Goal: Find specific page/section: Find specific page/section

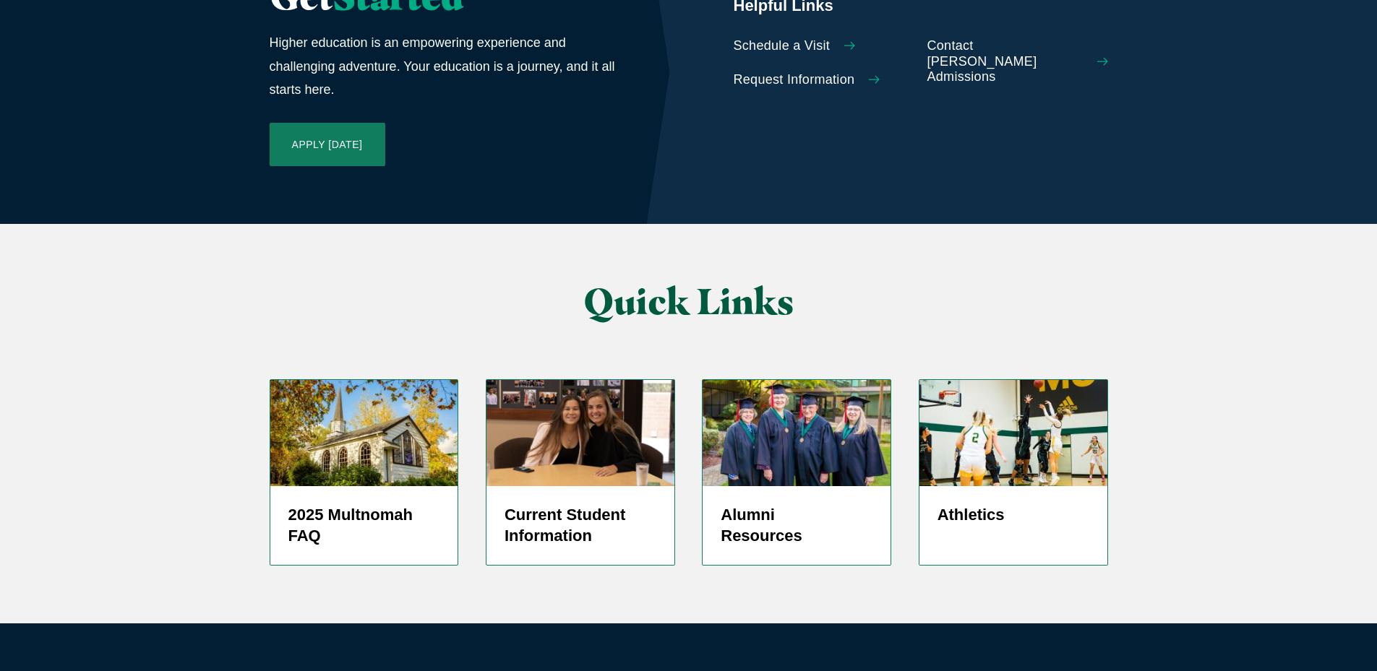
scroll to position [3422, 0]
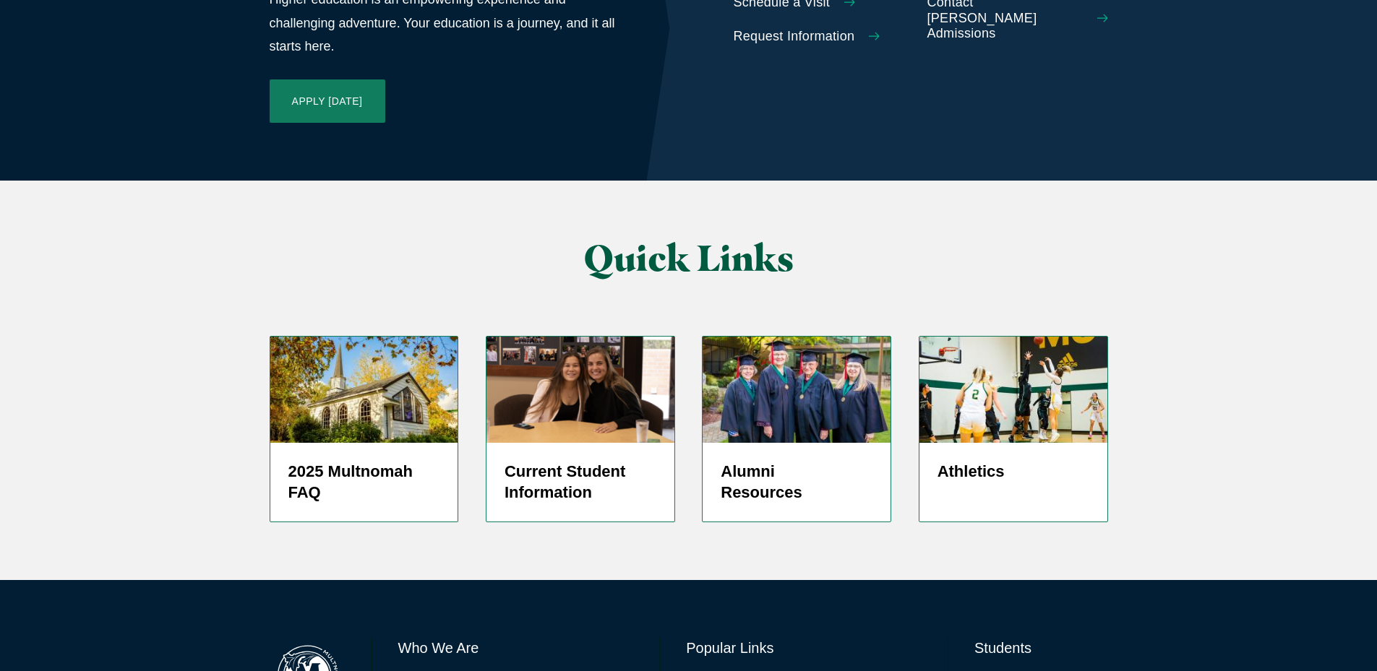
click at [721, 671] on link "Directory" at bounding box center [709, 682] width 46 height 21
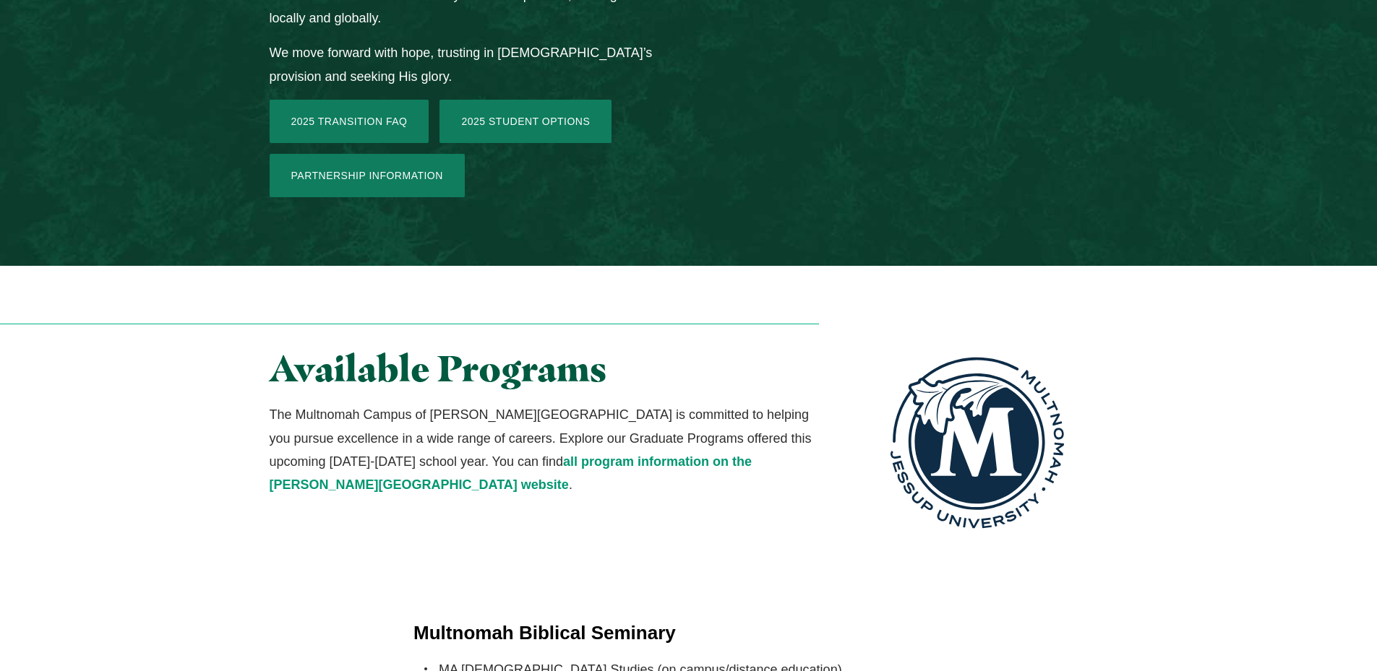
scroll to position [2483, 0]
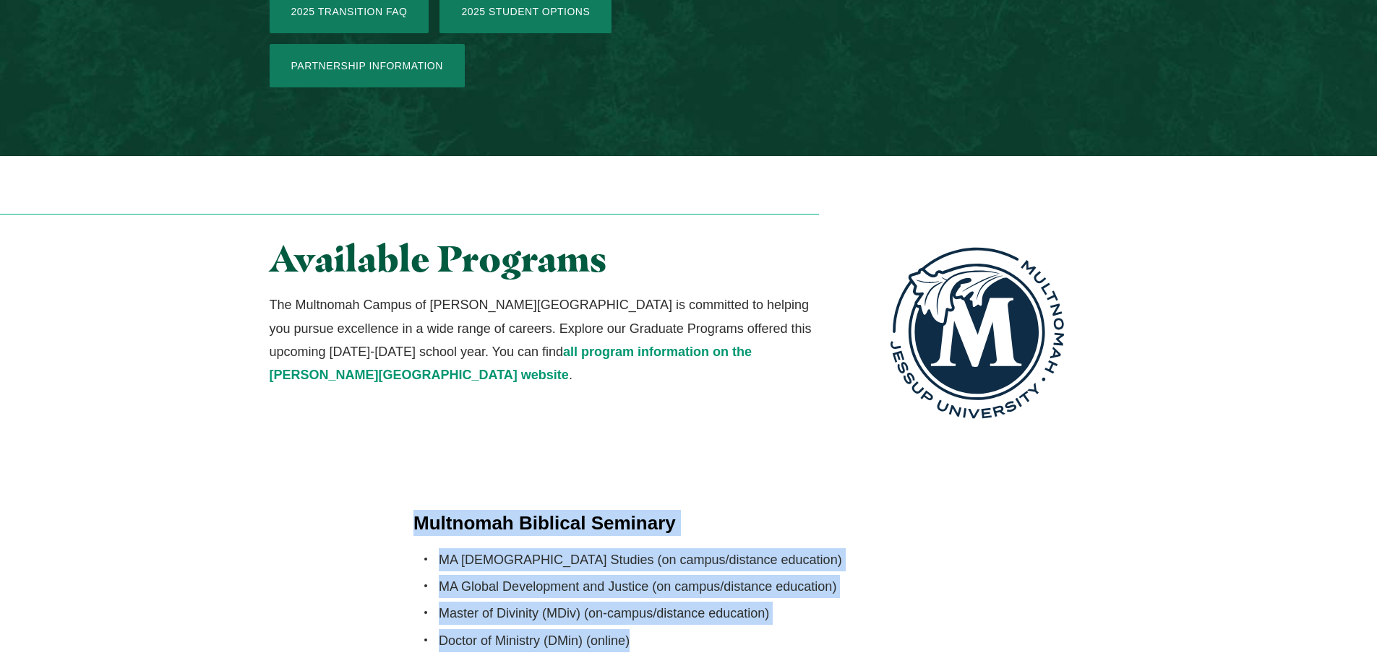
drag, startPoint x: 650, startPoint y: 382, endPoint x: 397, endPoint y: 257, distance: 282.4
click at [397, 510] on div "Multnomah Biblical Seminary MA Biblical Studies (on campus/distance education) …" at bounding box center [688, 583] width 925 height 146
copy div "[GEOGRAPHIC_DATA] MA Biblical Studies (on campus/distance education) MA Global …"
click at [173, 510] on div "Multnomah Biblical Seminary MA Biblical Studies (on campus/distance education) …" at bounding box center [688, 612] width 1377 height 204
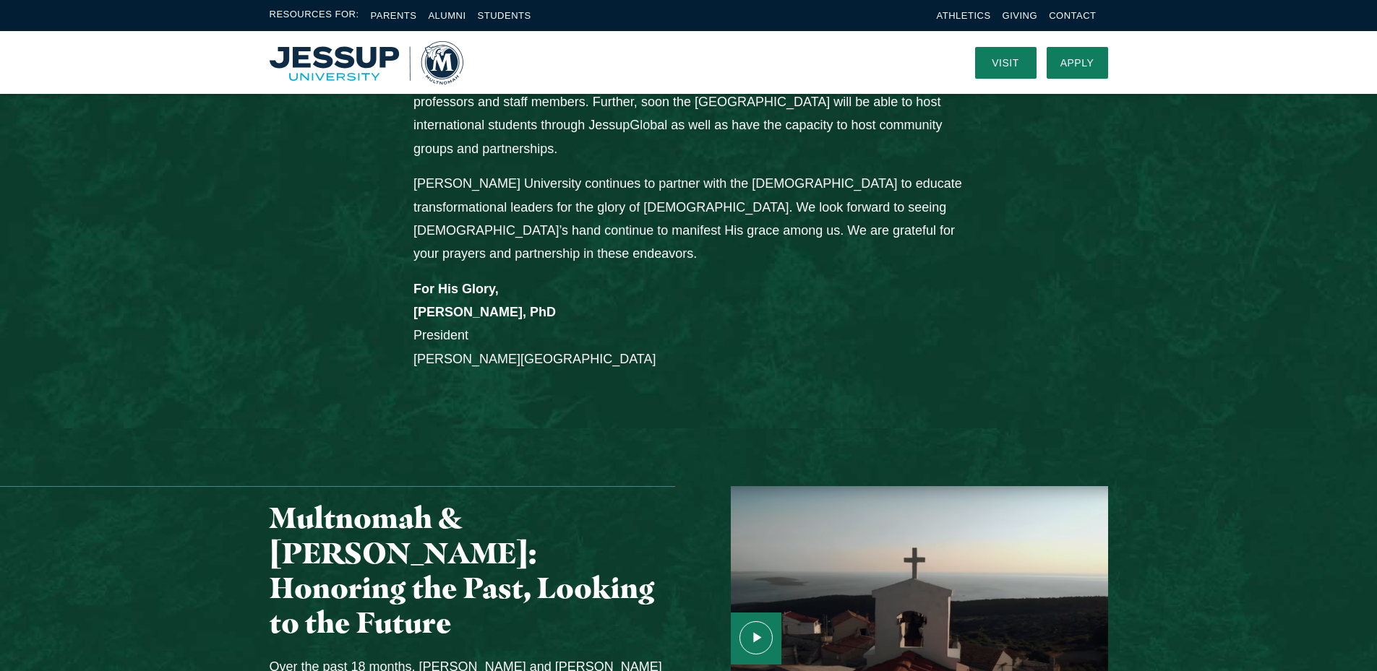
scroll to position [1110, 0]
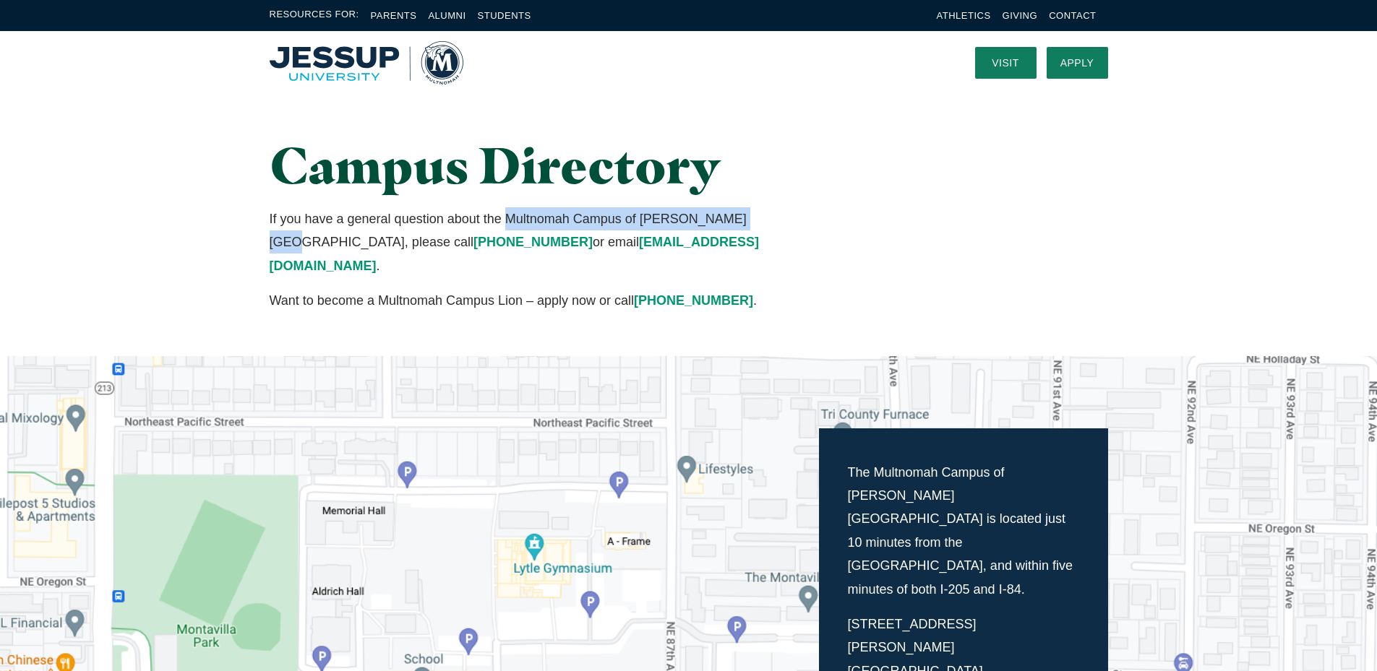
drag, startPoint x: 506, startPoint y: 222, endPoint x: 741, endPoint y: 228, distance: 234.9
click at [741, 228] on p "If you have a general question about the Multnomah Campus of Jessup University,…" at bounding box center [545, 242] width 550 height 70
copy p "Multnomah Campus of Jessup University"
